Goal: Subscribe to service/newsletter

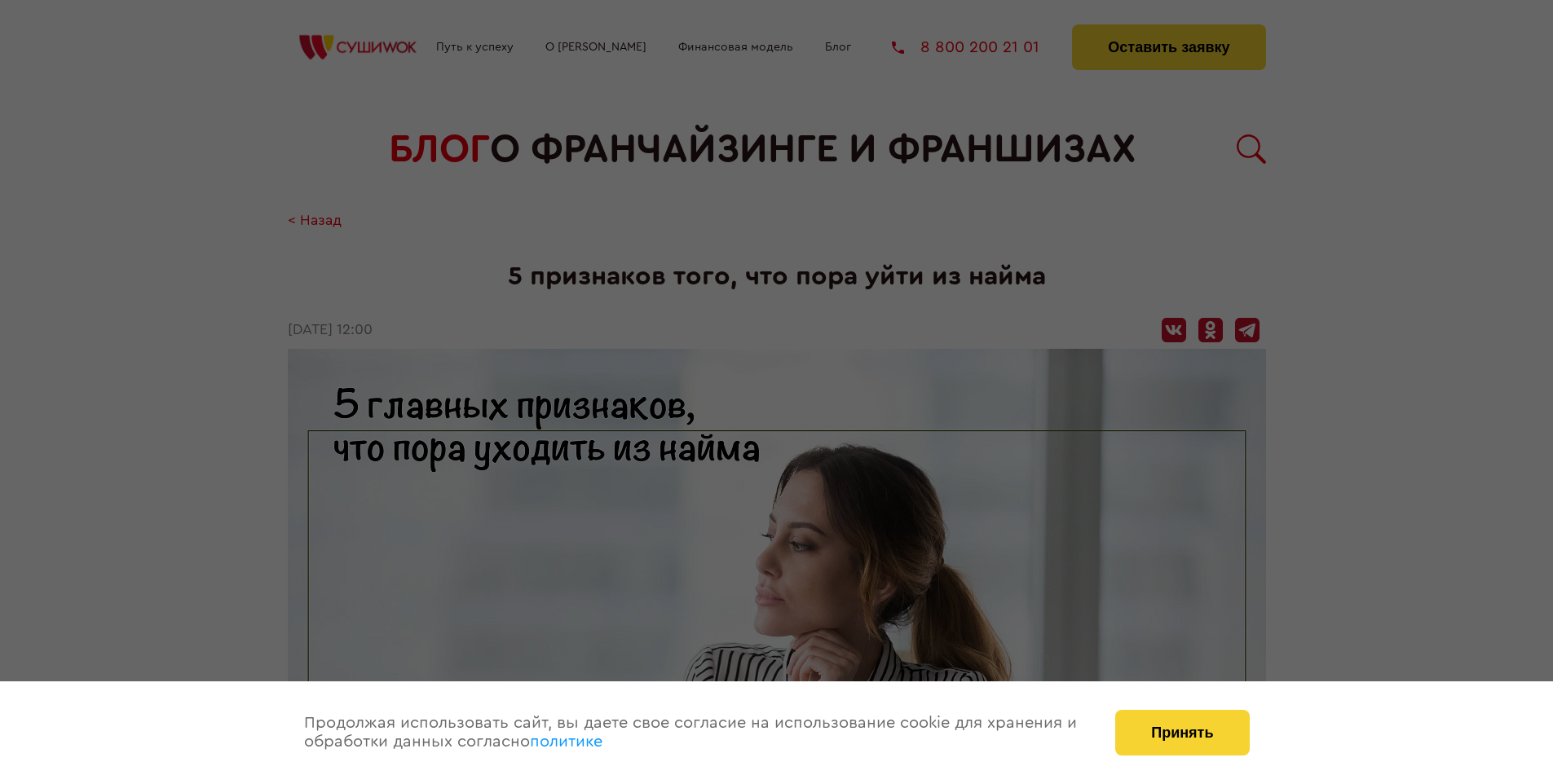
scroll to position [1770, 0]
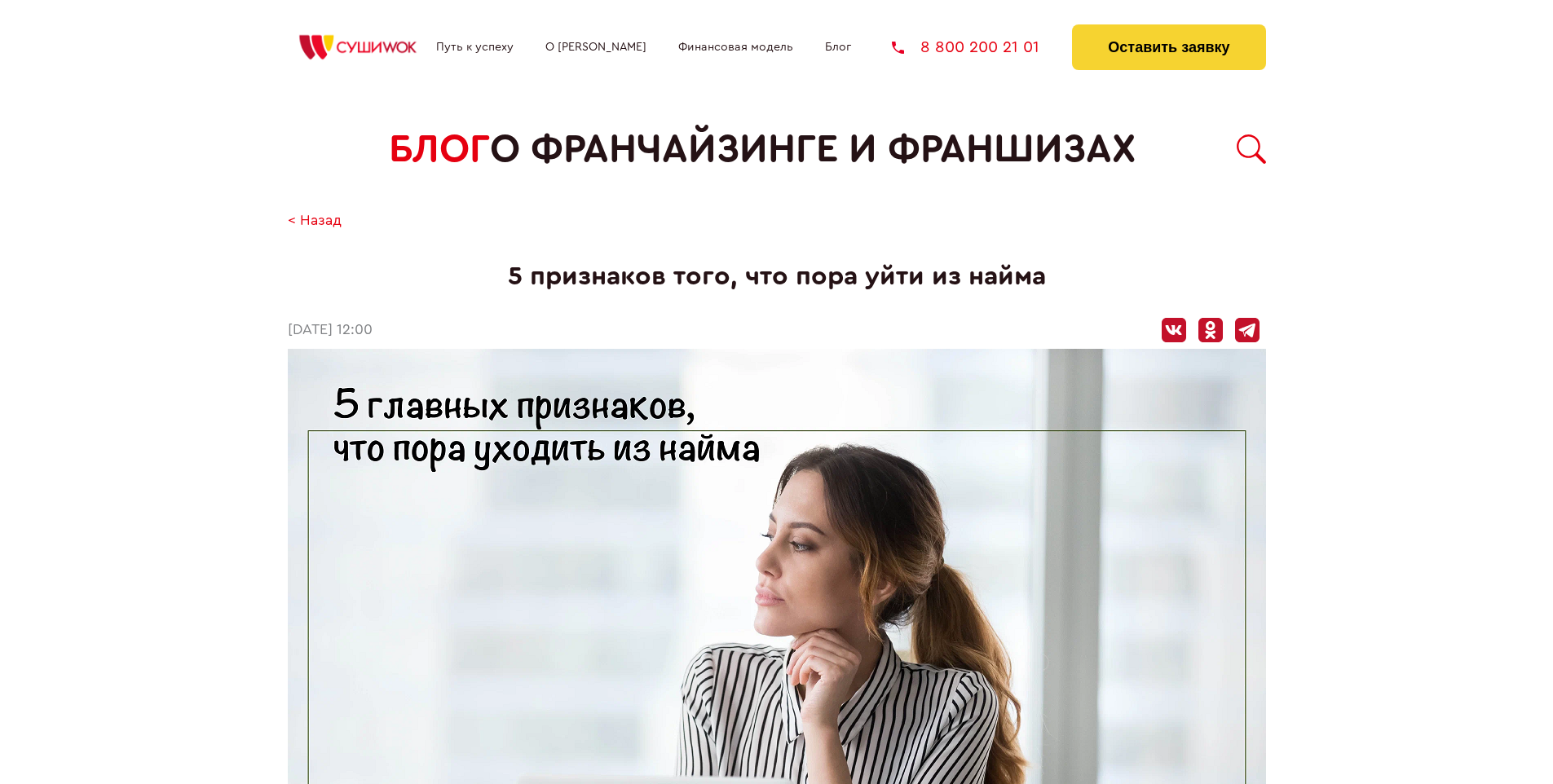
scroll to position [1770, 0]
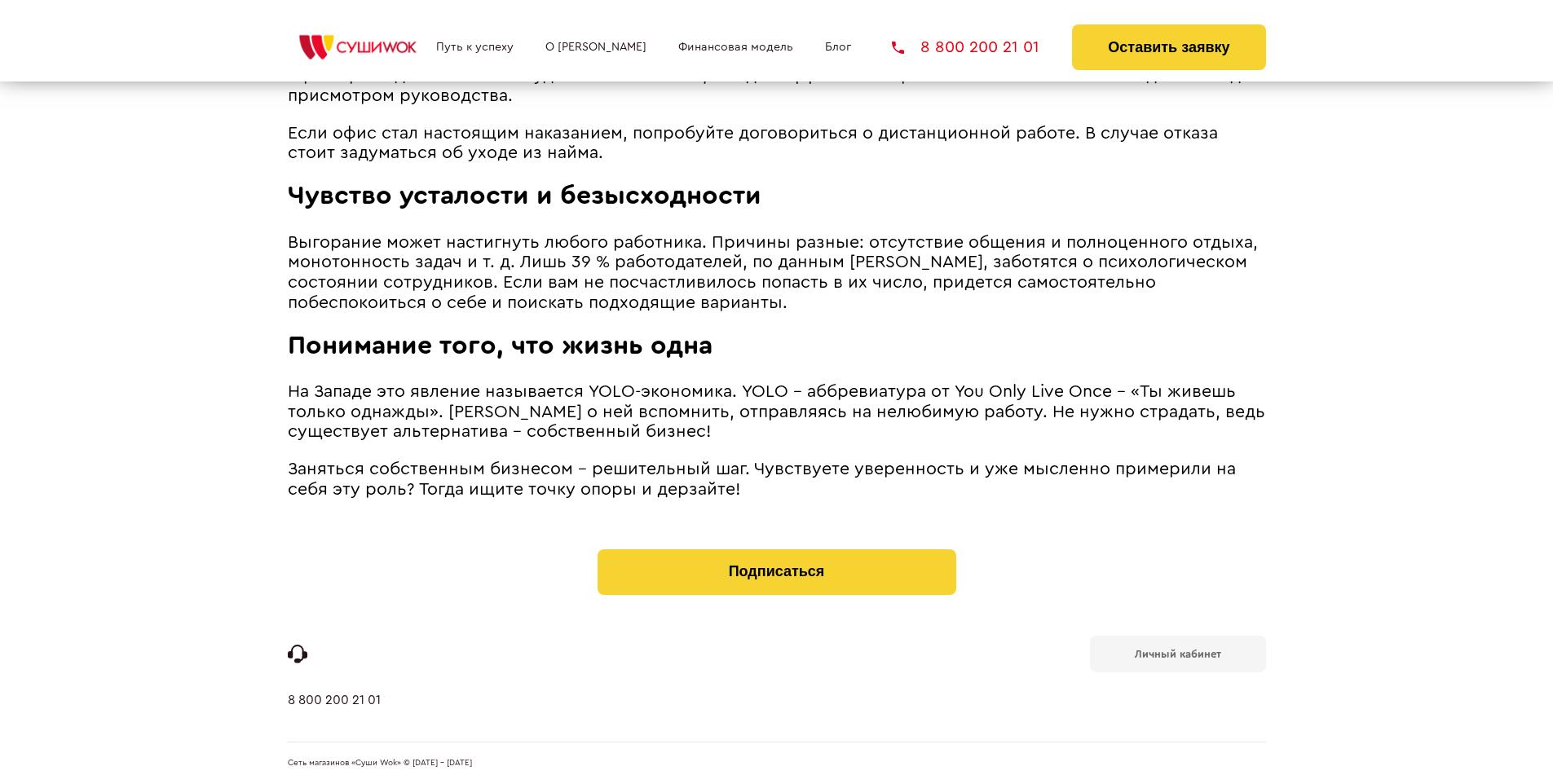
click at [1178, 652] on b "Личный кабинет" at bounding box center [1178, 654] width 86 height 11
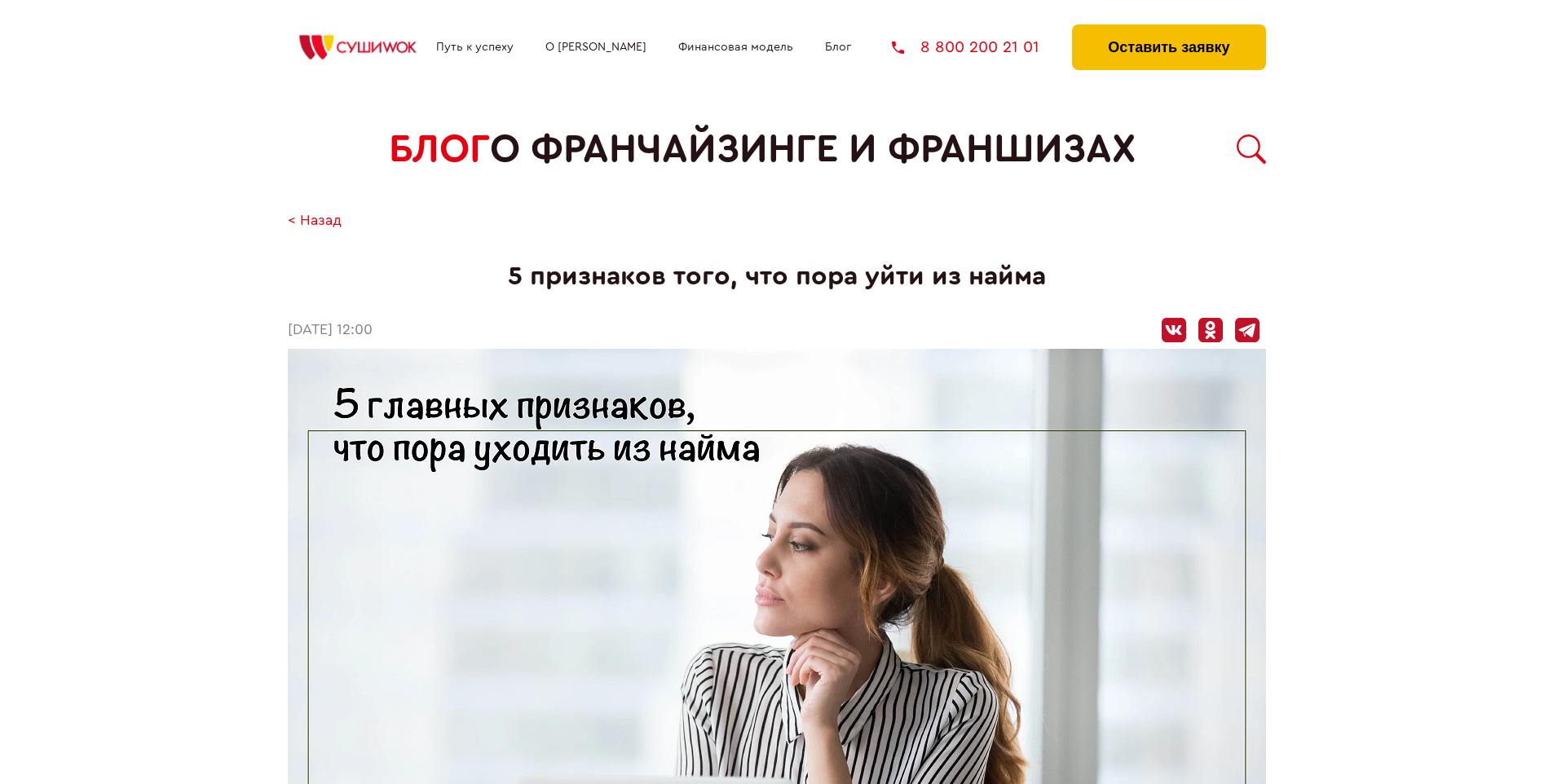
click at [1169, 29] on button "Оставить заявку" at bounding box center [1169, 47] width 194 height 45
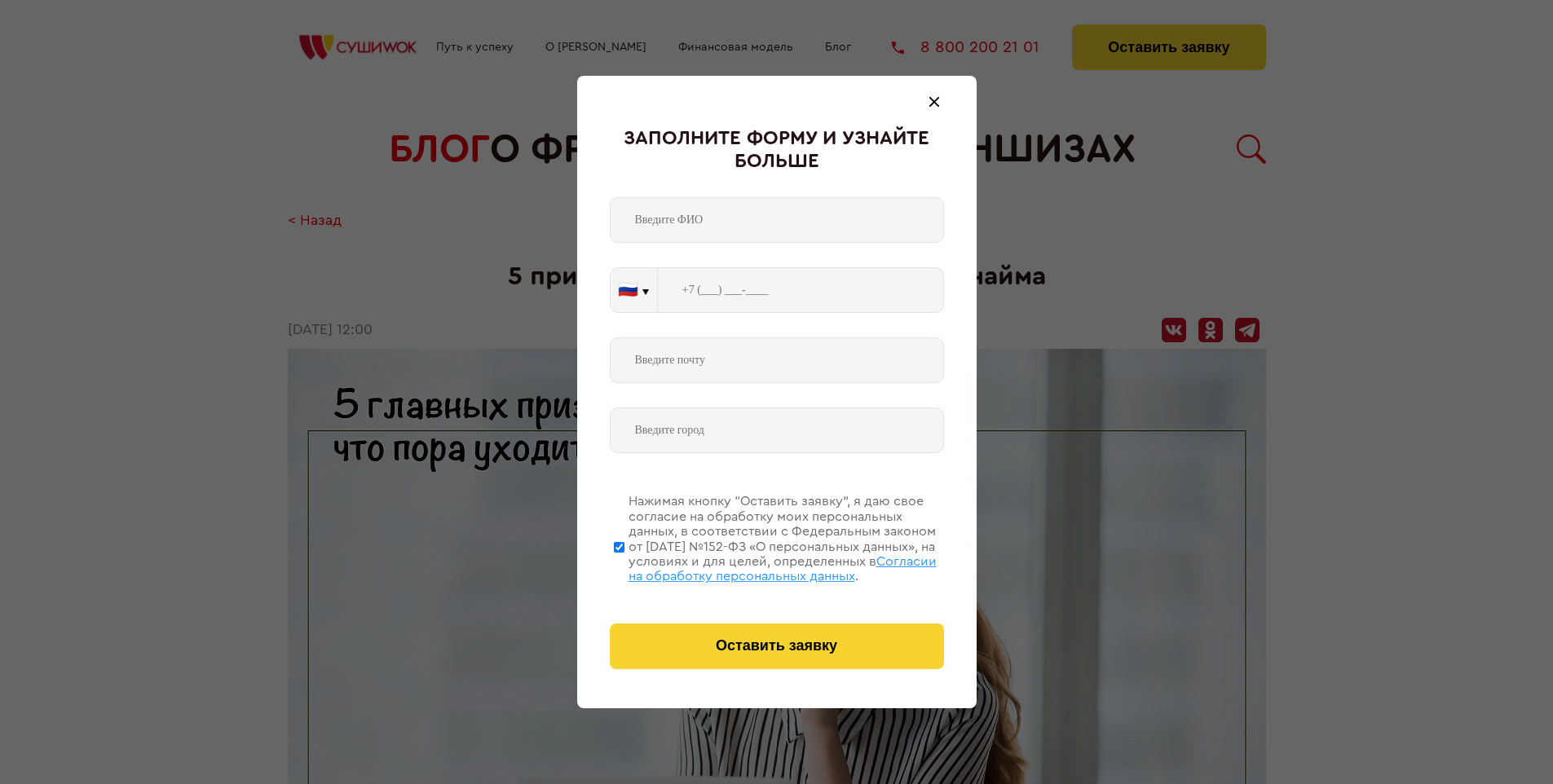
click at [756, 567] on span "Согласии на обработку персональных данных" at bounding box center [782, 569] width 308 height 28
click at [624, 567] on input "Нажимая кнопку “Оставить заявку”, я даю свое согласие на обработку моих персона…" at bounding box center [619, 547] width 11 height 130
checkbox input "false"
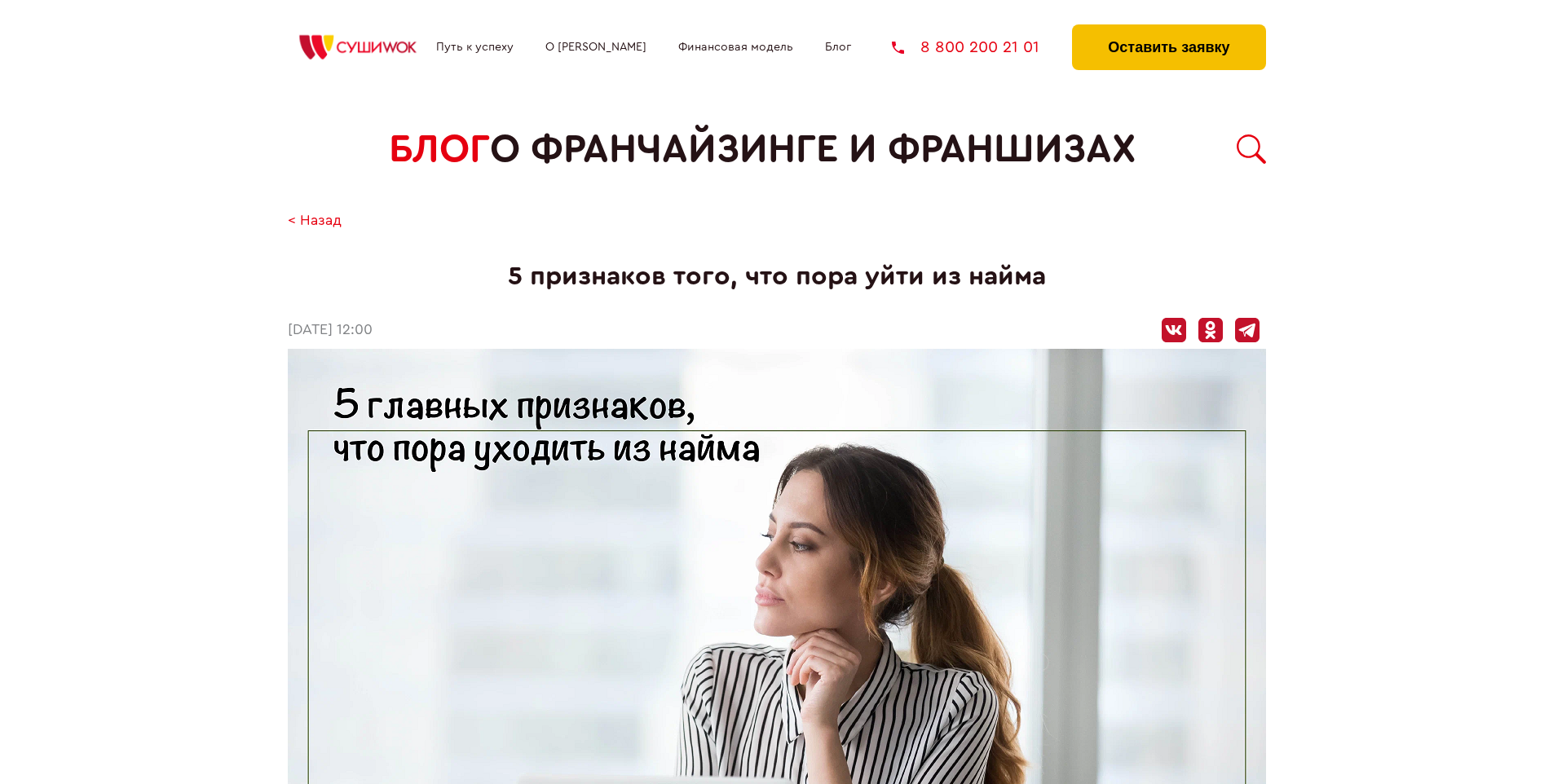
click at [1169, 29] on button "Оставить заявку" at bounding box center [1169, 47] width 194 height 45
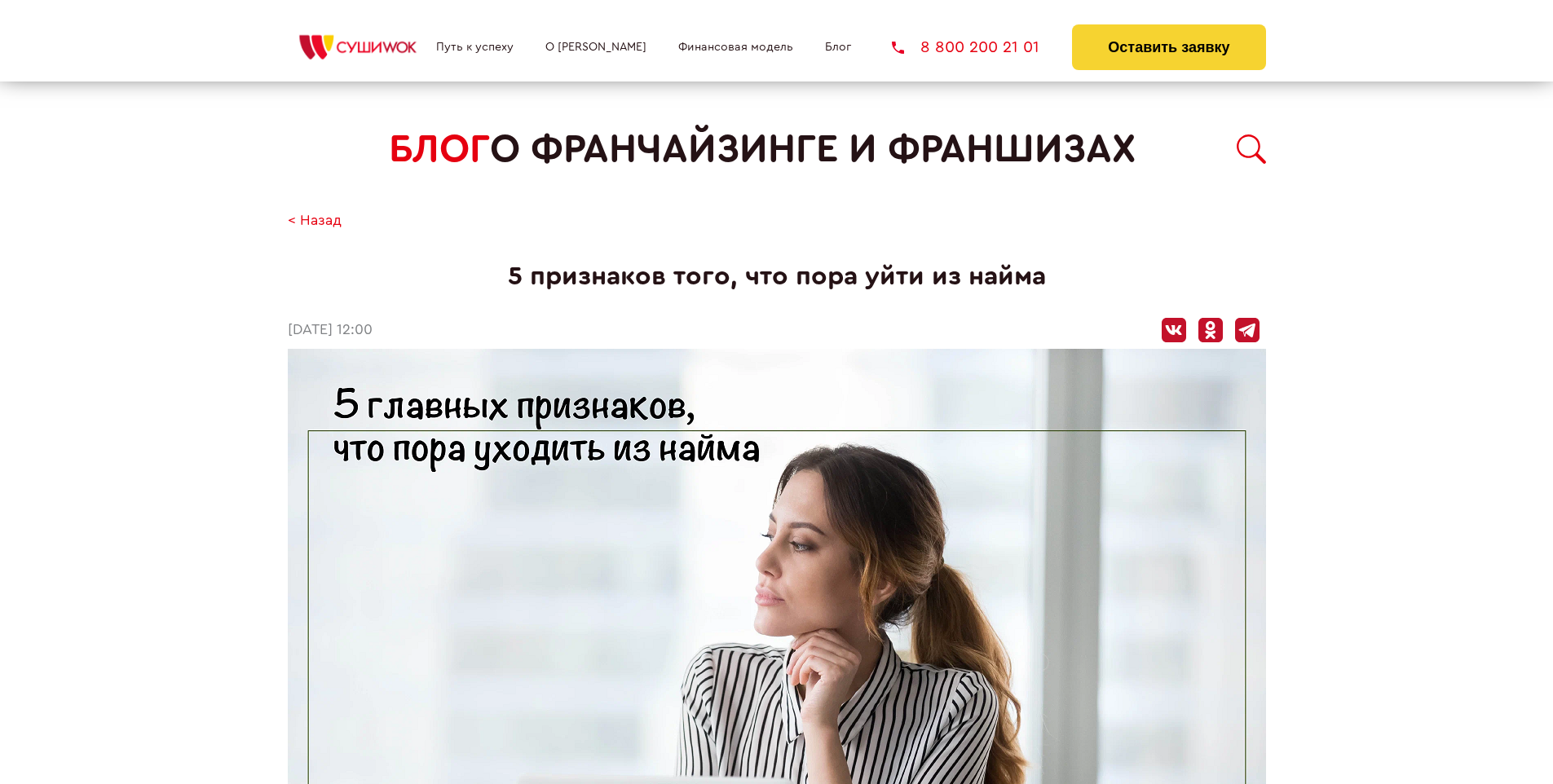
scroll to position [1770, 0]
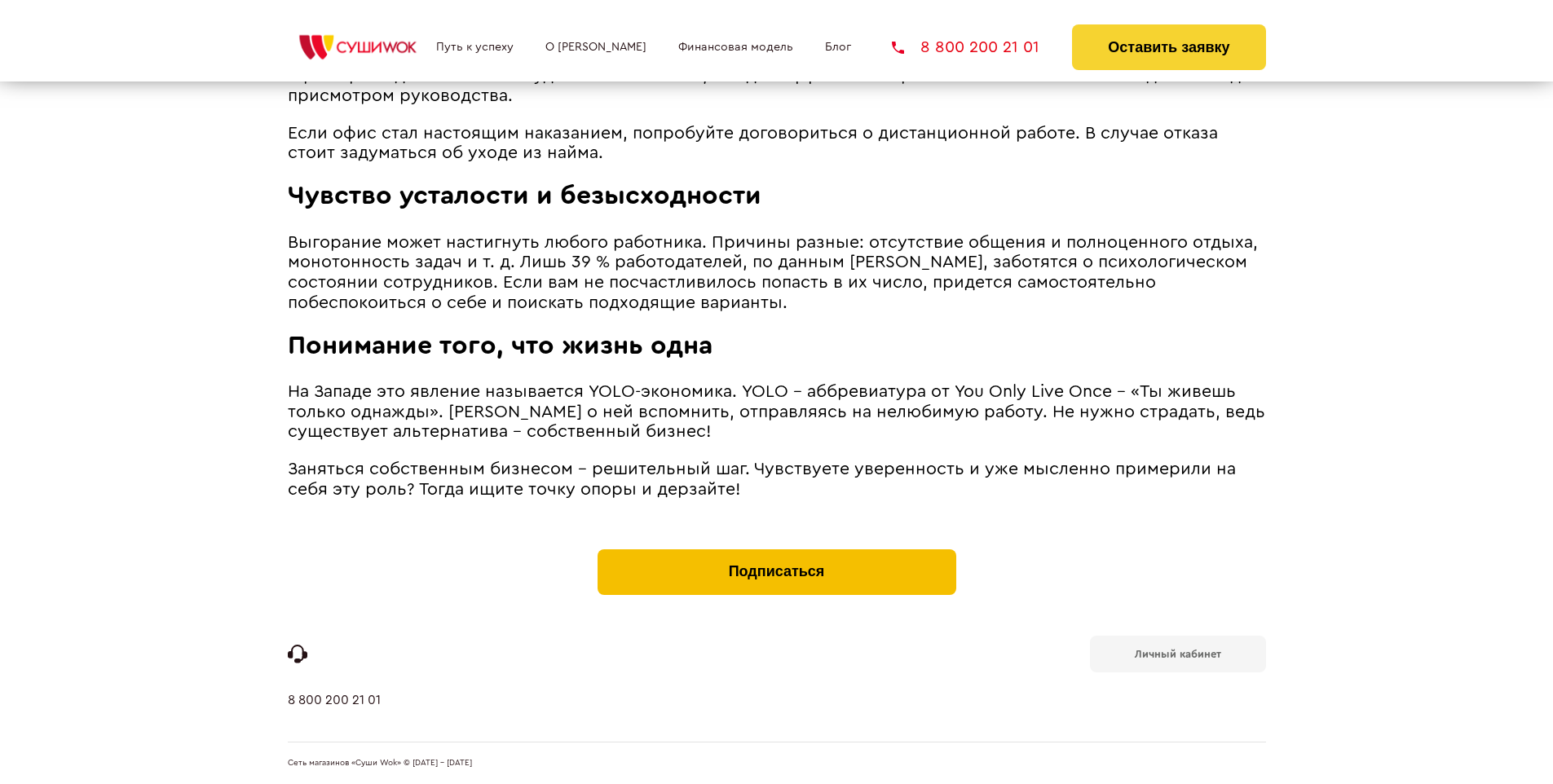
click at [776, 553] on button "Подписаться" at bounding box center [776, 572] width 359 height 45
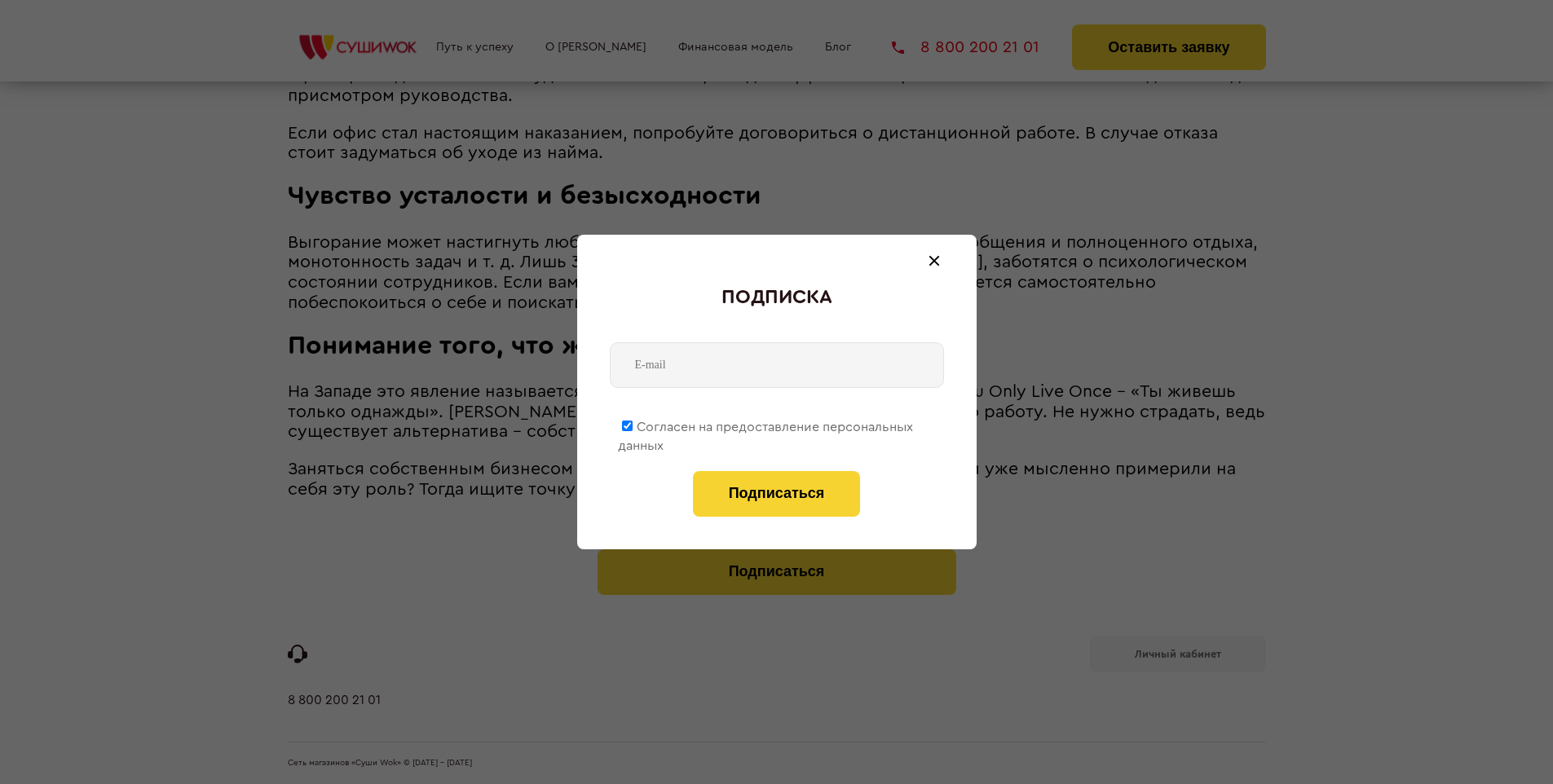
click at [767, 424] on span "Согласен на предоставление персональных данных" at bounding box center [766, 436] width 295 height 32
click at [633, 424] on input "Согласен на предоставление персональных данных" at bounding box center [627, 426] width 11 height 11
checkbox input "false"
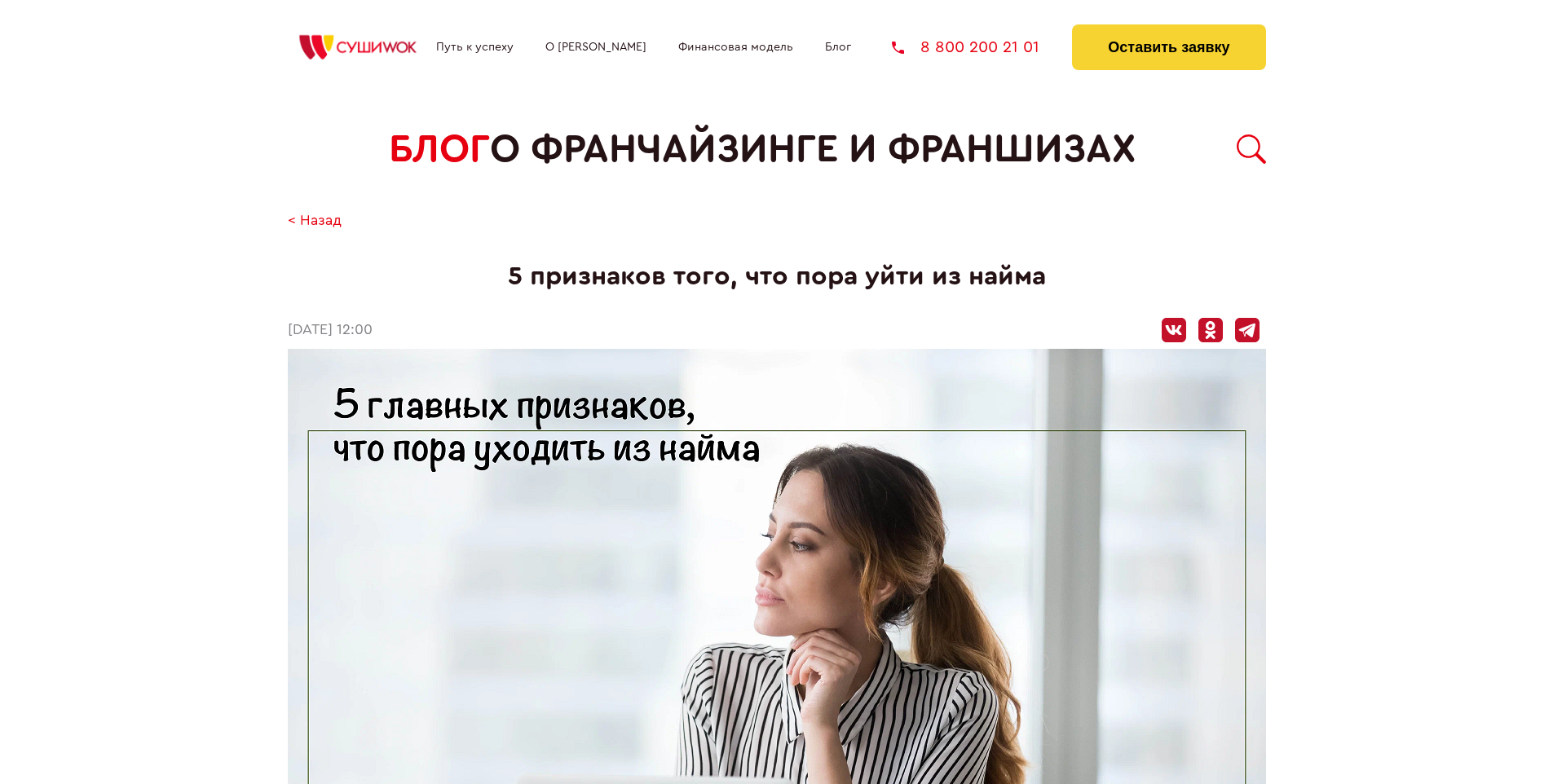
scroll to position [1770, 0]
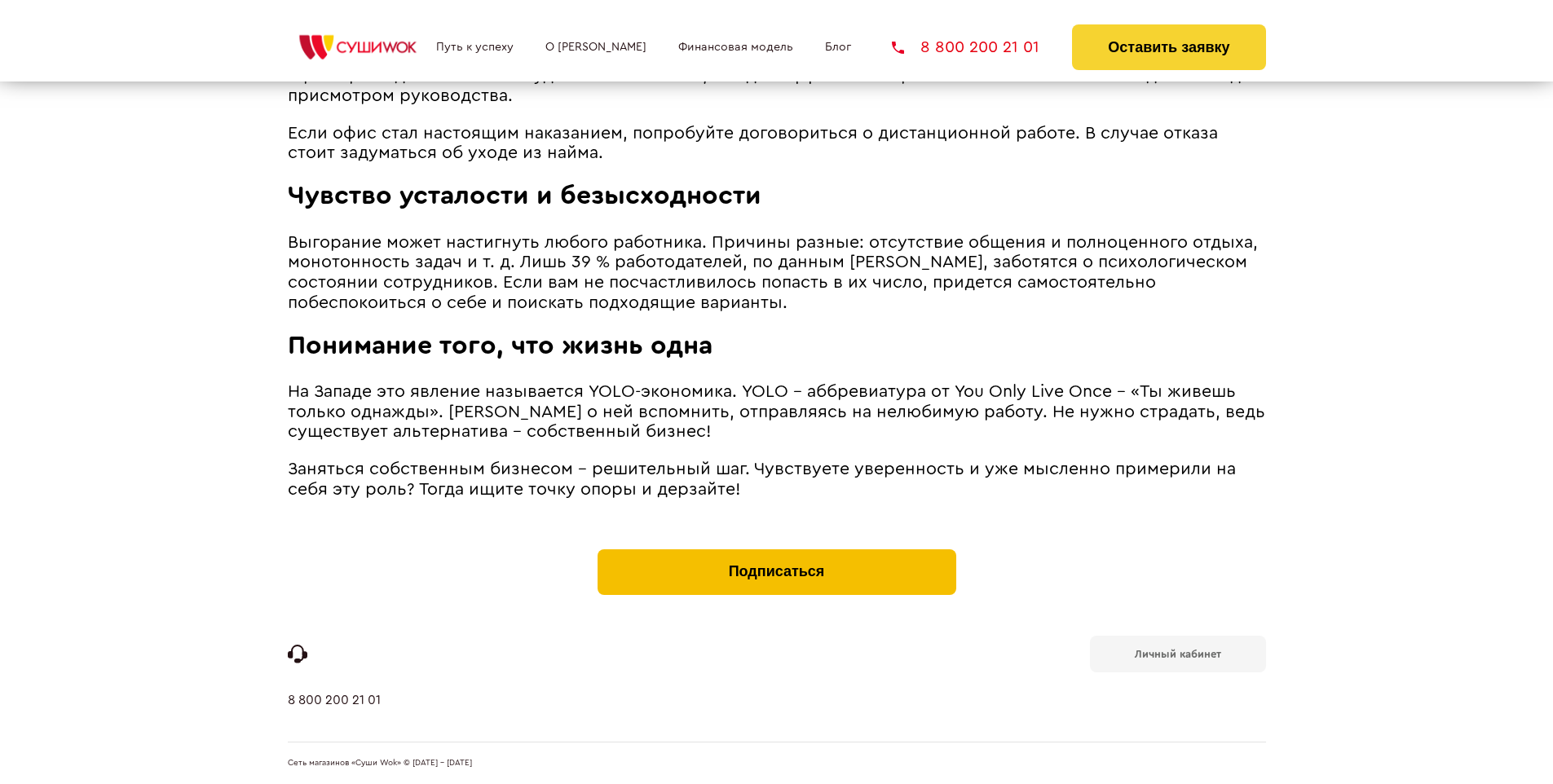
click at [776, 553] on button "Подписаться" at bounding box center [776, 572] width 359 height 45
